Goal: Information Seeking & Learning: Learn about a topic

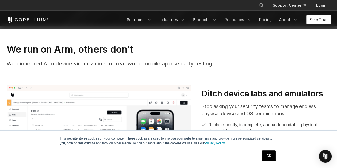
scroll to position [160, 0]
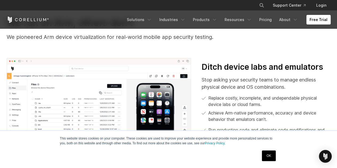
click at [271, 159] on link "OK" at bounding box center [269, 156] width 14 height 11
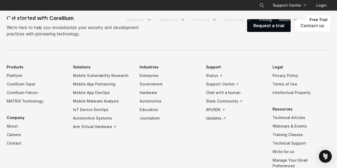
scroll to position [0, 0]
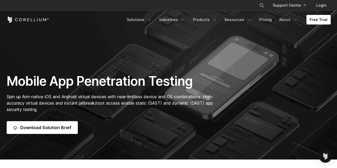
click at [234, 90] on div "Mobile App Penetration Testing Spin up Arm-native iOS and Android virtual devic…" at bounding box center [168, 103] width 335 height 61
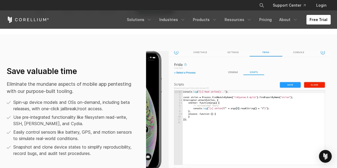
scroll to position [766, 0]
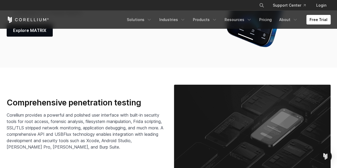
scroll to position [773, 0]
